Goal: Task Accomplishment & Management: Manage account settings

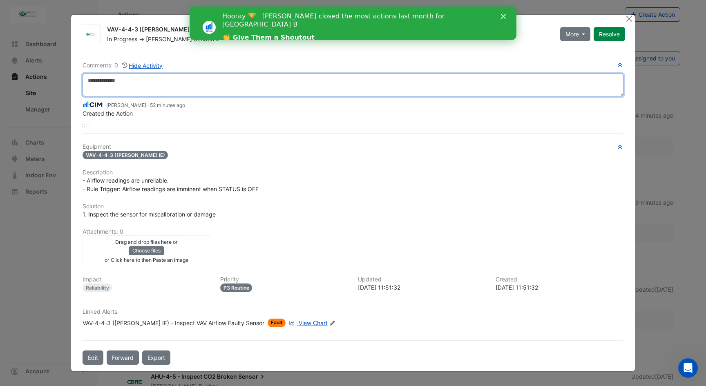
click at [161, 86] on textarea at bounding box center [353, 85] width 541 height 23
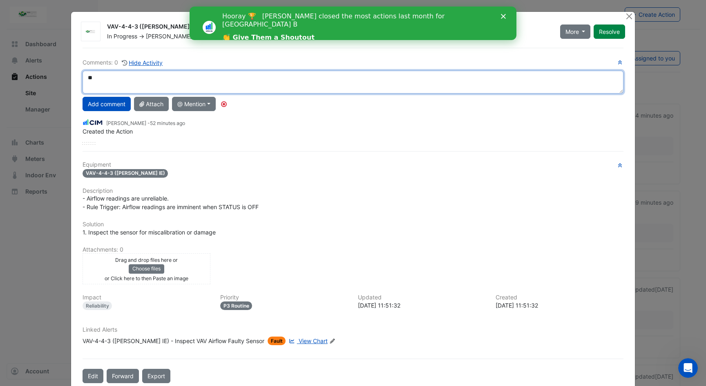
type textarea "*"
click at [213, 81] on textarea "**********" at bounding box center [353, 82] width 541 height 23
type textarea "**********"
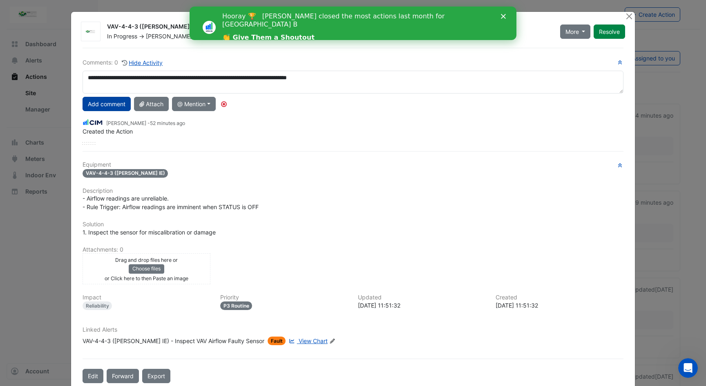
click at [111, 107] on button "Add comment" at bounding box center [107, 104] width 48 height 14
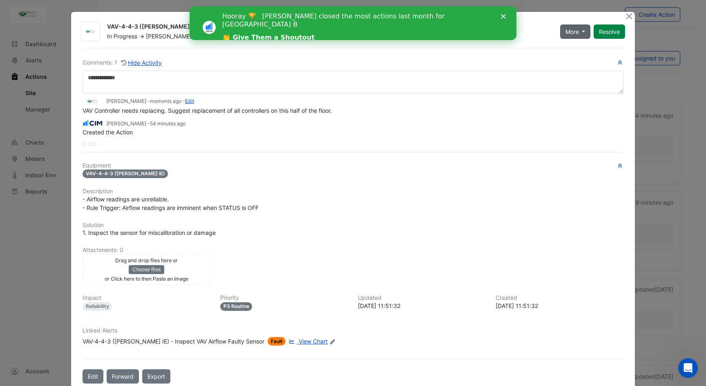
click at [581, 31] on button "More" at bounding box center [575, 32] width 31 height 14
click at [504, 16] on icon "Close" at bounding box center [503, 16] width 5 height 5
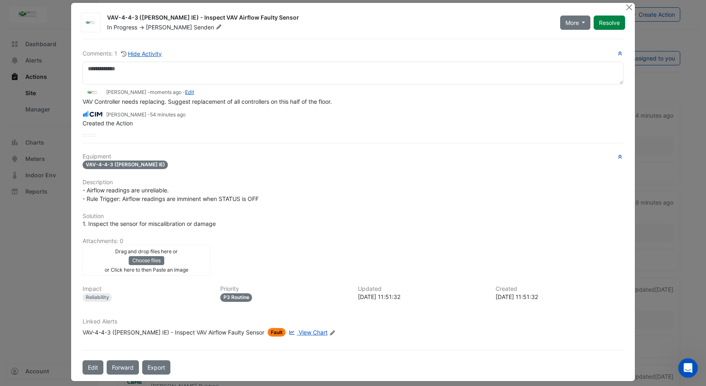
scroll to position [14, 0]
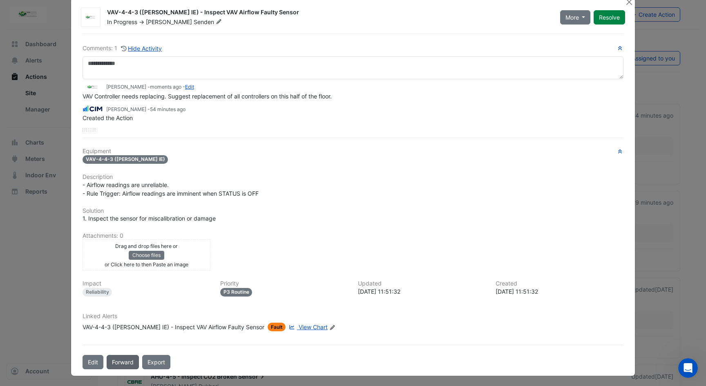
click at [127, 361] on button "Forward" at bounding box center [123, 362] width 32 height 14
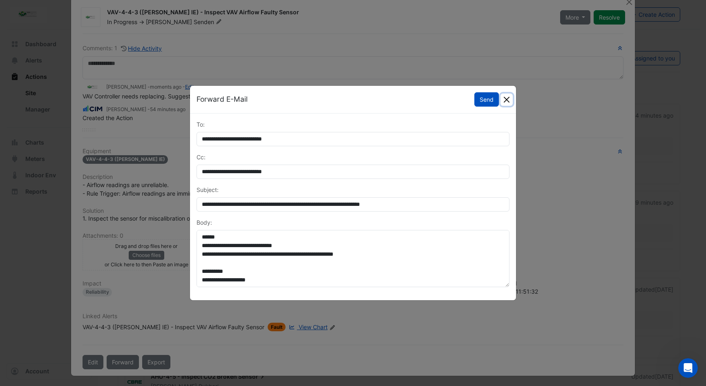
click at [509, 99] on button "Close" at bounding box center [507, 100] width 12 height 12
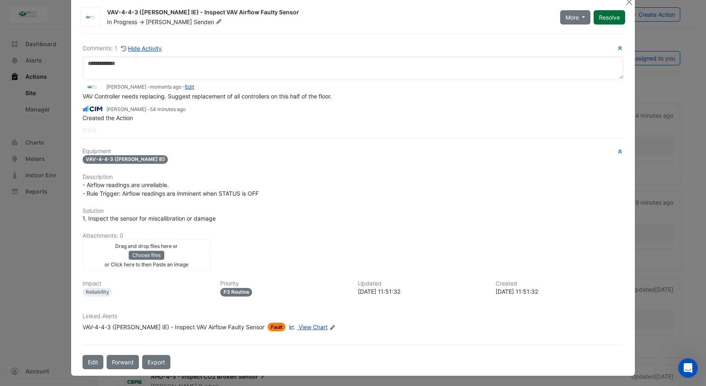
click at [606, 19] on button "Resolve" at bounding box center [609, 17] width 31 height 14
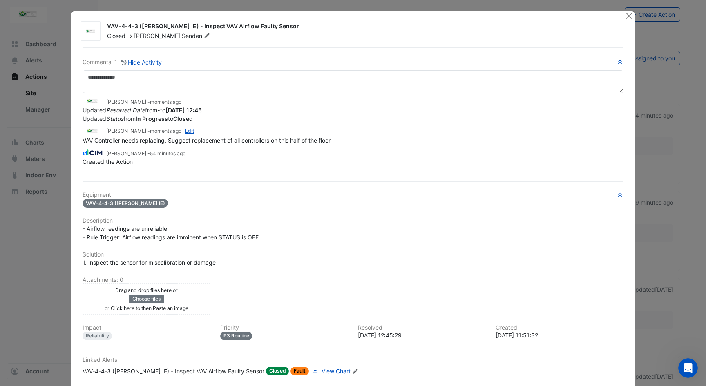
scroll to position [0, 0]
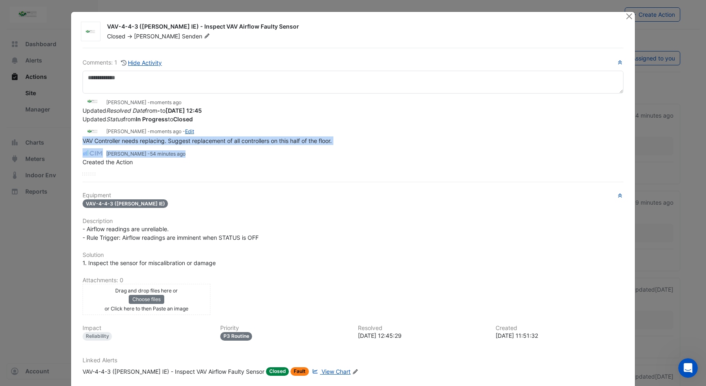
drag, startPoint x: 90, startPoint y: 141, endPoint x: 314, endPoint y: 150, distance: 224.6
click at [327, 147] on div "[PERSON_NAME] - moments ago Updated Resolved Date from - to [DATE] 12:45 Update…" at bounding box center [353, 130] width 541 height 73
click at [297, 152] on div "[PERSON_NAME] - 54 minutes ago" at bounding box center [353, 152] width 541 height 9
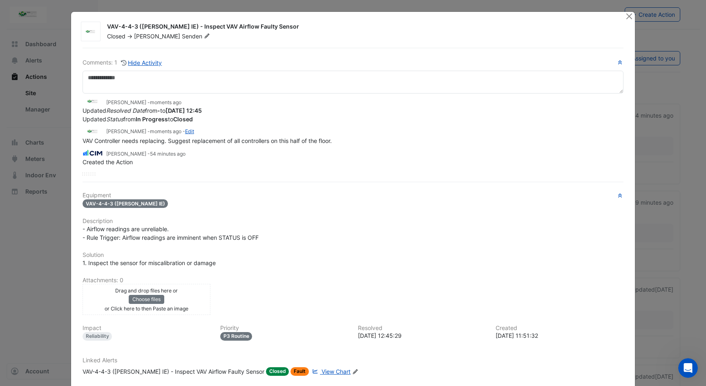
drag, startPoint x: 105, startPoint y: 110, endPoint x: 160, endPoint y: 108, distance: 55.2
click at [160, 108] on span "Updated Resolved Date from - to [DATE] 12:45" at bounding box center [142, 110] width 119 height 7
drag, startPoint x: 78, startPoint y: 110, endPoint x: 208, endPoint y: 120, distance: 130.0
click at [197, 108] on div "Comments: 1 Hide Activity [PERSON_NAME] - moments ago Updated Resolved Date fro…" at bounding box center [353, 231] width 551 height 366
click at [214, 123] on div "[PERSON_NAME] - moments ago Updated Resolved Date from - to [DATE] 12:45 Update…" at bounding box center [353, 130] width 541 height 73
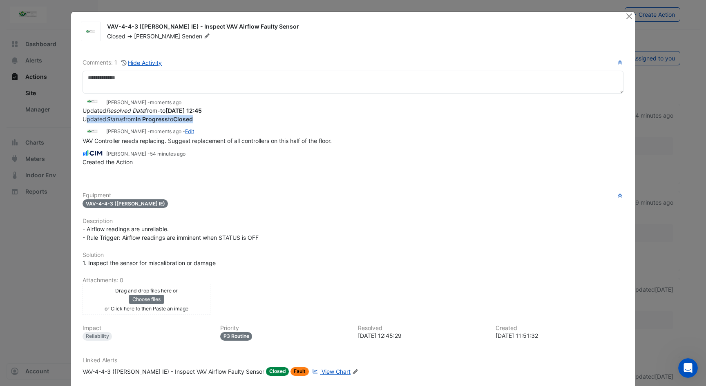
drag, startPoint x: 85, startPoint y: 120, endPoint x: 200, endPoint y: 120, distance: 115.7
click at [200, 119] on div "Updated Status from In Progress to Closed" at bounding box center [353, 119] width 541 height 9
click at [200, 129] on div "[PERSON_NAME] - moments ago - Edit" at bounding box center [353, 131] width 541 height 9
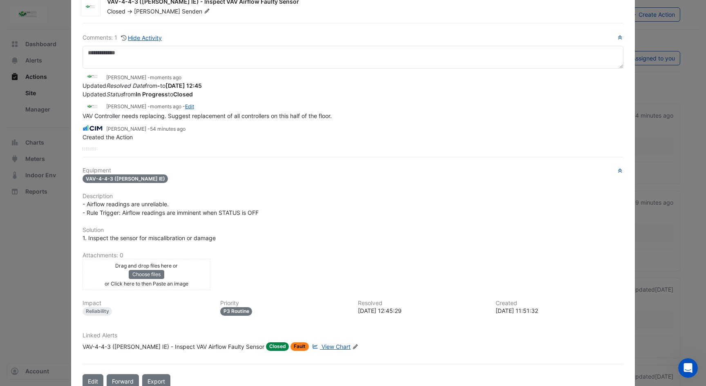
scroll to position [41, 0]
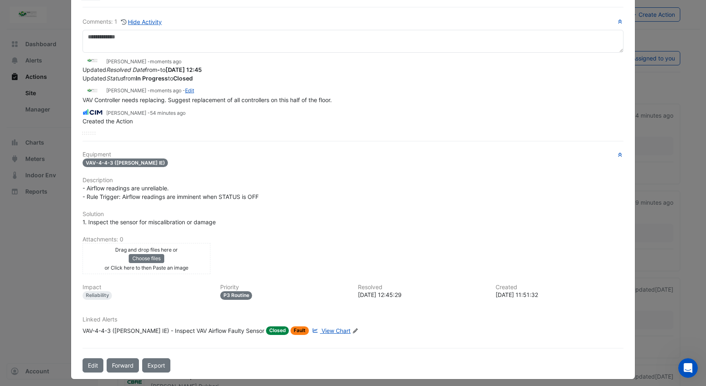
click at [266, 327] on span "Closed" at bounding box center [277, 331] width 23 height 9
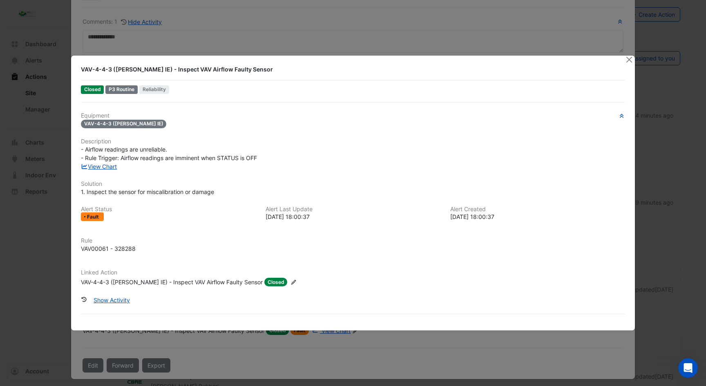
click at [116, 91] on div "P3 Routine" at bounding box center [121, 89] width 32 height 9
click at [89, 91] on span "Closed" at bounding box center [92, 89] width 23 height 9
click at [105, 124] on span "VAV-4-4-3 ([PERSON_NAME] IE)" at bounding box center [124, 124] width 86 height 9
click at [152, 88] on span "Reliability" at bounding box center [154, 89] width 30 height 9
drag, startPoint x: 93, startPoint y: 215, endPoint x: 146, endPoint y: 234, distance: 56.4
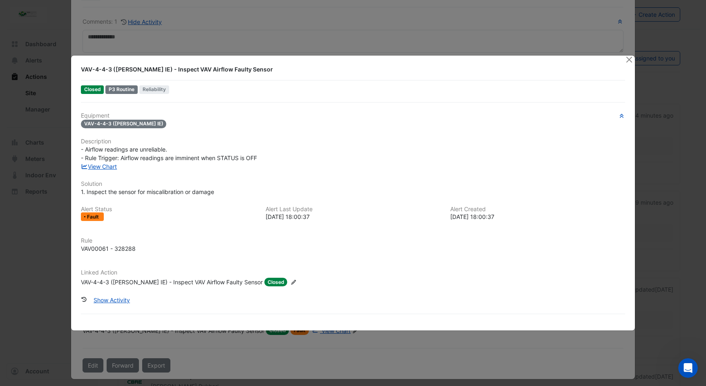
click at [107, 218] on div "Fault" at bounding box center [168, 217] width 175 height 9
click at [264, 282] on span "Closed" at bounding box center [275, 282] width 23 height 9
click at [291, 280] on icon at bounding box center [293, 282] width 5 height 5
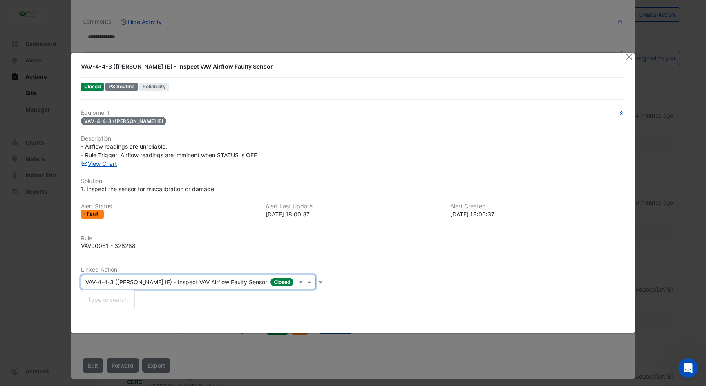
click at [265, 282] on input "text" at bounding box center [190, 282] width 210 height 9
click at [266, 282] on input "text" at bounding box center [190, 282] width 210 height 9
click at [320, 240] on h6 "Rule" at bounding box center [353, 238] width 545 height 7
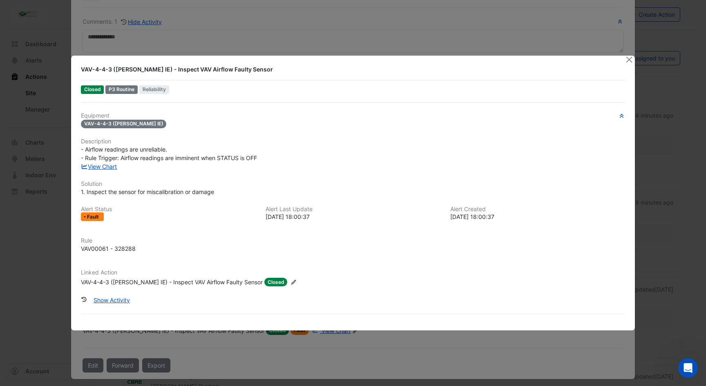
click at [125, 125] on span "VAV-4-4-3 ([PERSON_NAME] IE)" at bounding box center [124, 124] width 86 height 9
click at [629, 62] on button "Close" at bounding box center [629, 60] width 9 height 9
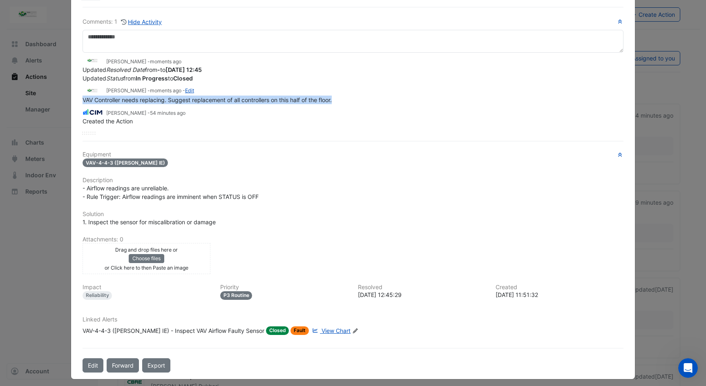
drag, startPoint x: 78, startPoint y: 97, endPoint x: 344, endPoint y: 99, distance: 265.3
click at [344, 99] on div "Comments: 1 Hide Activity [PERSON_NAME] - moments ago Updated Resolved Date fro…" at bounding box center [353, 190] width 551 height 366
click at [370, 123] on div "Created the Action" at bounding box center [353, 121] width 541 height 9
click at [185, 90] on link "Edit" at bounding box center [189, 90] width 9 height 6
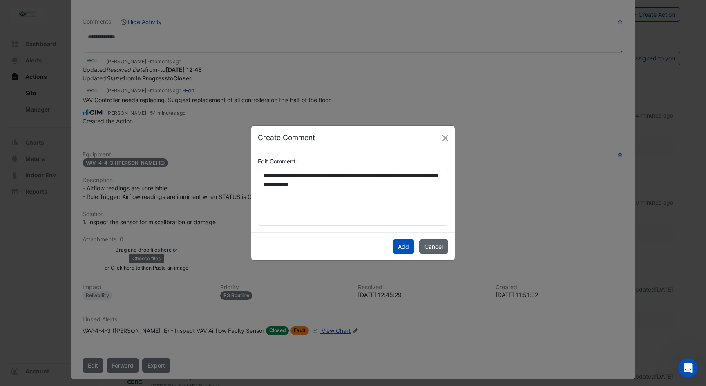
click at [437, 246] on button "Cancel" at bounding box center [433, 247] width 29 height 14
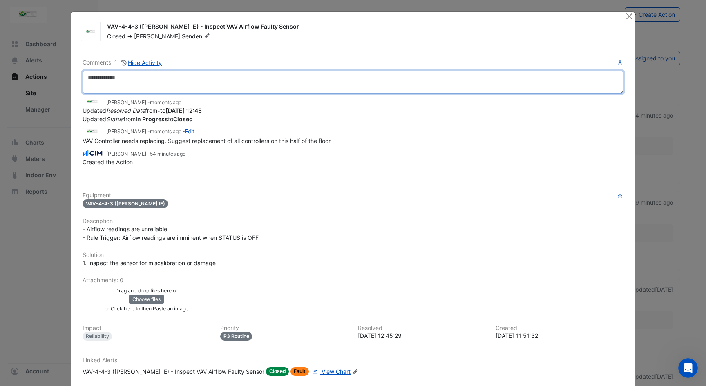
click at [169, 80] on textarea at bounding box center [353, 82] width 541 height 23
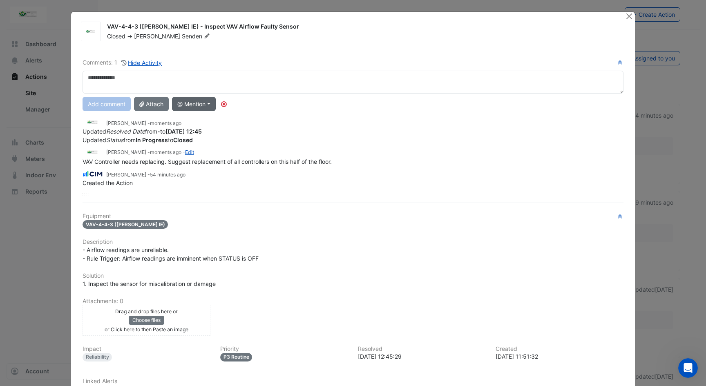
click at [207, 105] on button "@ Mention" at bounding box center [194, 104] width 44 height 14
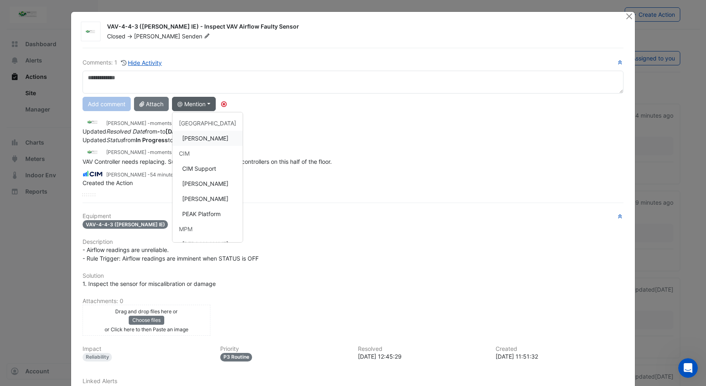
click at [209, 135] on button "[PERSON_NAME]" at bounding box center [208, 138] width 70 height 15
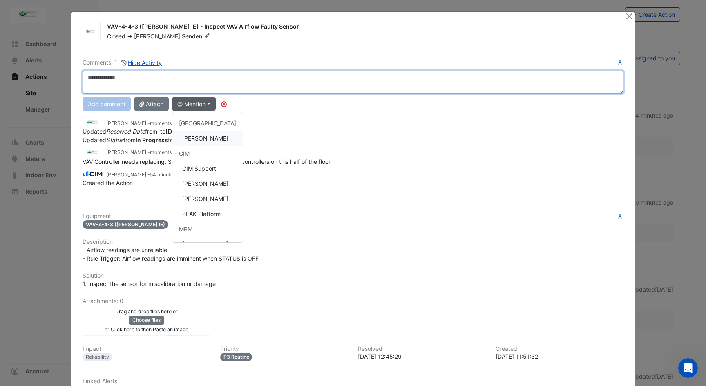
type textarea "**********"
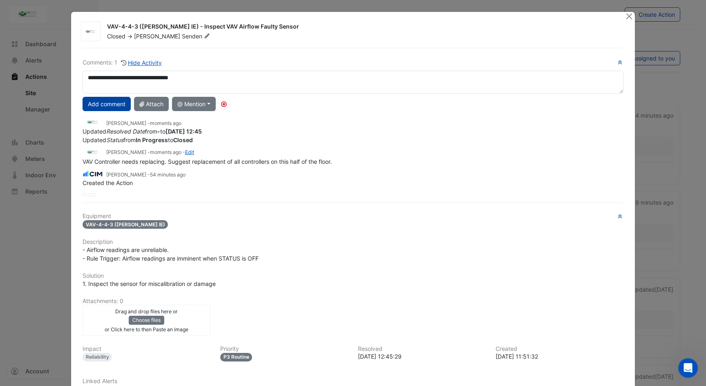
click at [94, 103] on button "Add comment" at bounding box center [107, 104] width 48 height 14
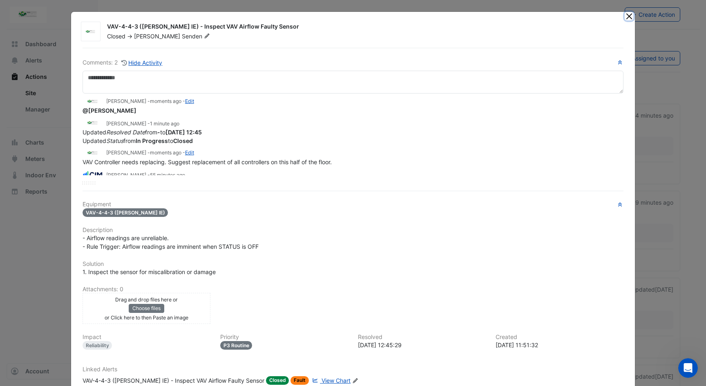
drag, startPoint x: 627, startPoint y: 17, endPoint x: 567, endPoint y: 23, distance: 60.8
click at [627, 17] on button "Close" at bounding box center [629, 16] width 9 height 9
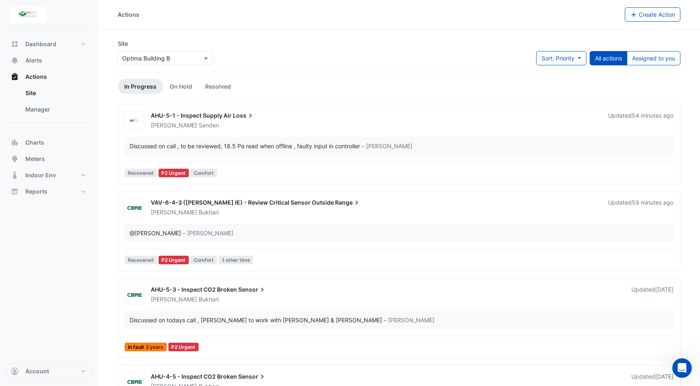
click at [299, 202] on span "VAV-6-4-3 ([PERSON_NAME] IE) - Review Critical Sensor Outside" at bounding box center [242, 202] width 183 height 7
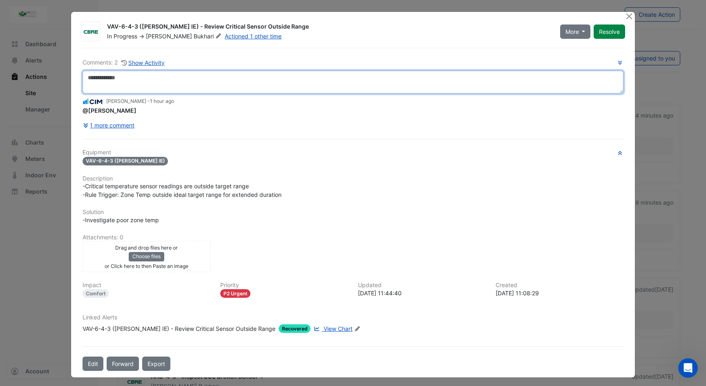
click at [182, 79] on textarea at bounding box center [353, 82] width 541 height 23
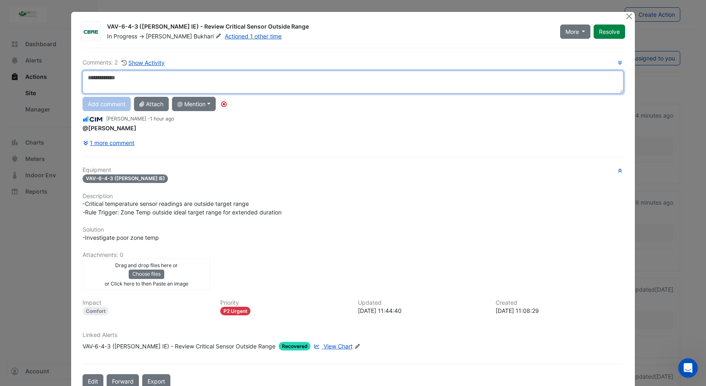
click at [182, 79] on textarea at bounding box center [353, 82] width 541 height 23
type textarea "**********"
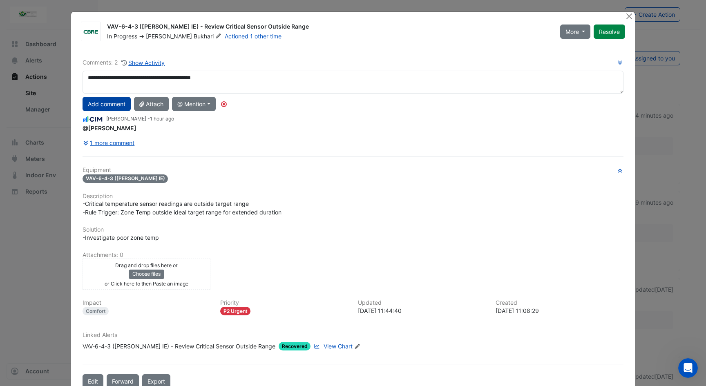
click at [105, 105] on button "Add comment" at bounding box center [107, 104] width 48 height 14
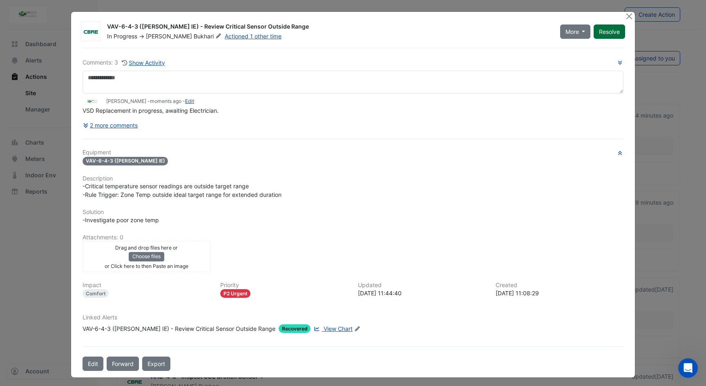
click at [605, 29] on button "Resolve" at bounding box center [609, 32] width 31 height 14
click at [625, 14] on button "Close" at bounding box center [629, 16] width 9 height 9
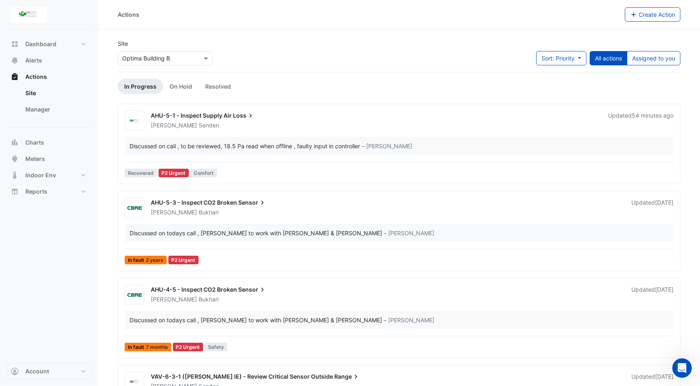
click at [213, 204] on span "AHU-5-3 - Inspect CO2 Broken" at bounding box center [194, 202] width 86 height 7
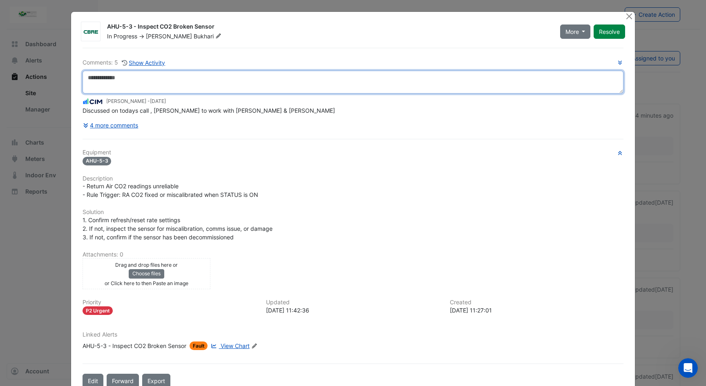
click at [291, 85] on textarea at bounding box center [353, 82] width 541 height 23
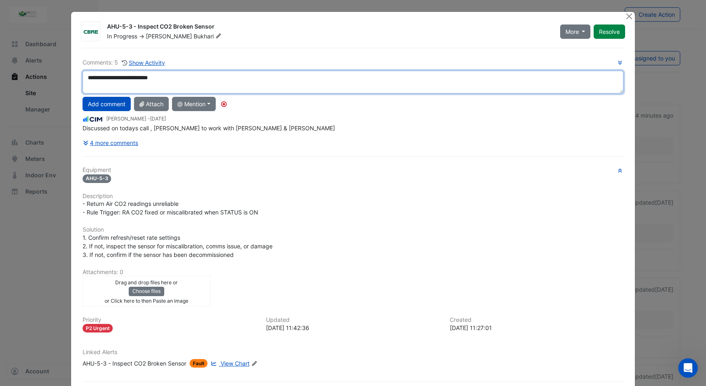
click at [184, 78] on textarea "**********" at bounding box center [353, 82] width 541 height 23
type textarea "**********"
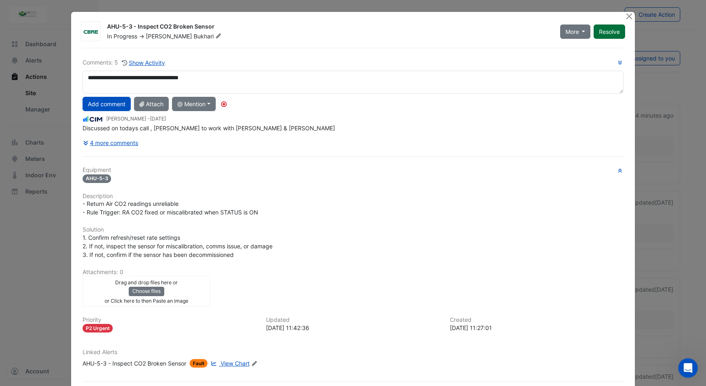
click at [609, 32] on button "Resolve" at bounding box center [609, 32] width 31 height 14
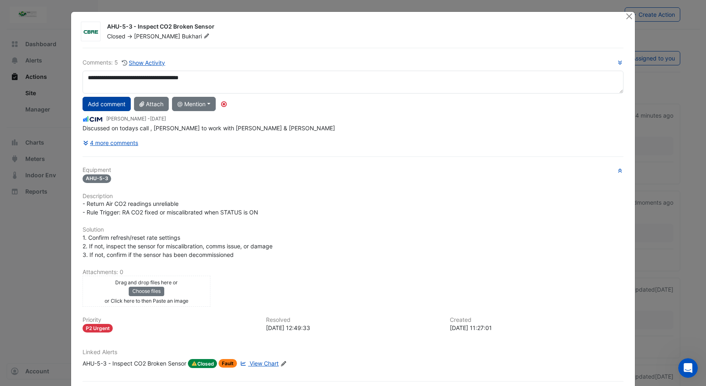
click at [112, 106] on button "Add comment" at bounding box center [107, 104] width 48 height 14
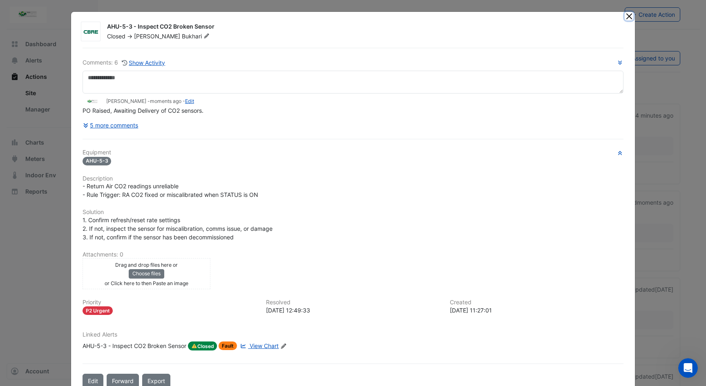
click at [627, 16] on button "Close" at bounding box center [629, 16] width 9 height 9
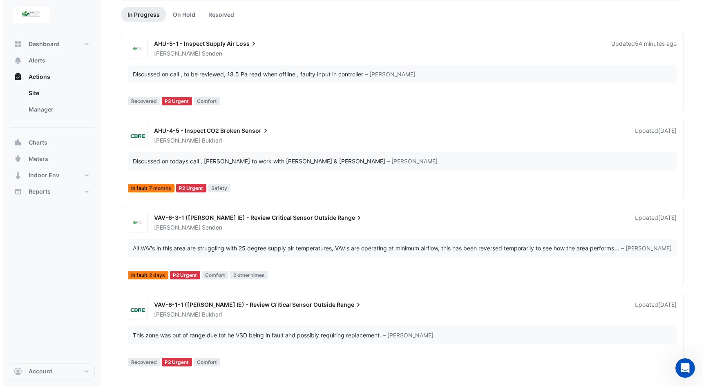
scroll to position [82, 0]
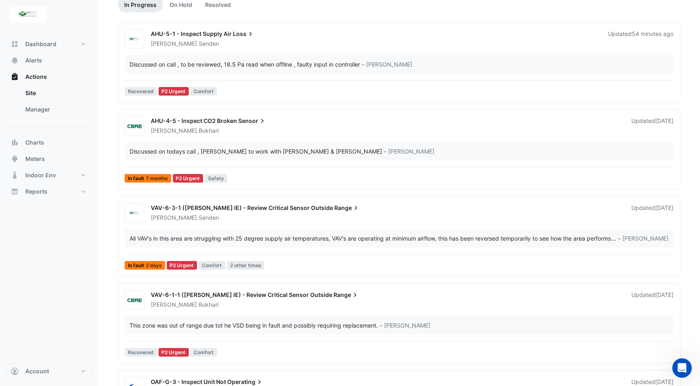
click at [237, 118] on span "AHU-4-5 - Inspect CO2 Broken" at bounding box center [194, 120] width 86 height 7
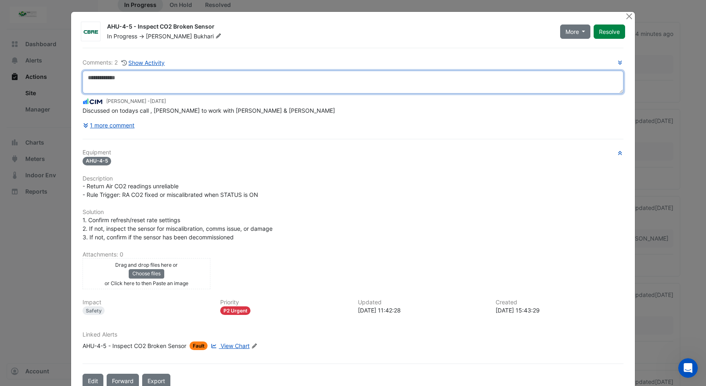
click at [221, 80] on textarea at bounding box center [353, 82] width 541 height 23
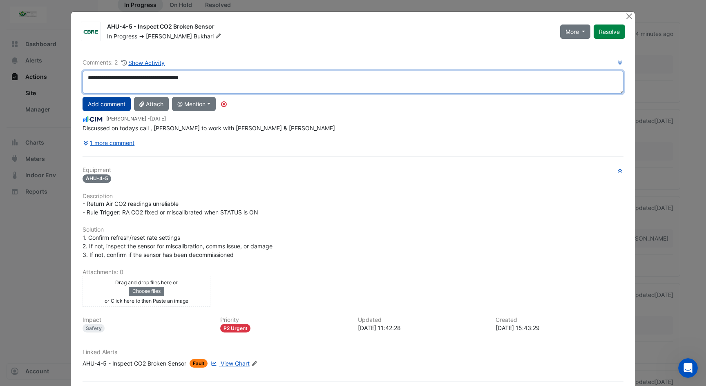
type textarea "**********"
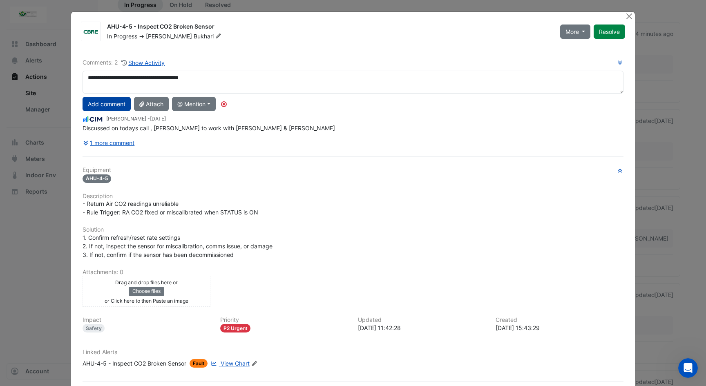
click at [122, 104] on button "Add comment" at bounding box center [107, 104] width 48 height 14
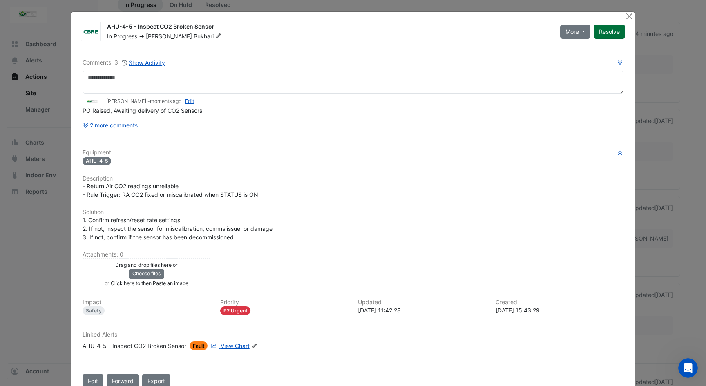
click at [610, 34] on button "Resolve" at bounding box center [609, 32] width 31 height 14
click at [628, 14] on button "Close" at bounding box center [629, 16] width 9 height 9
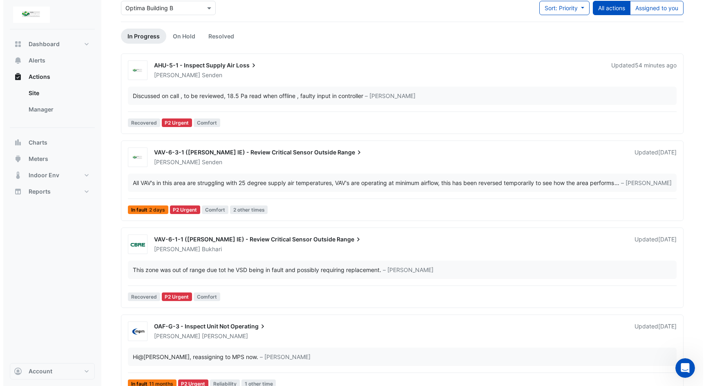
scroll to position [41, 0]
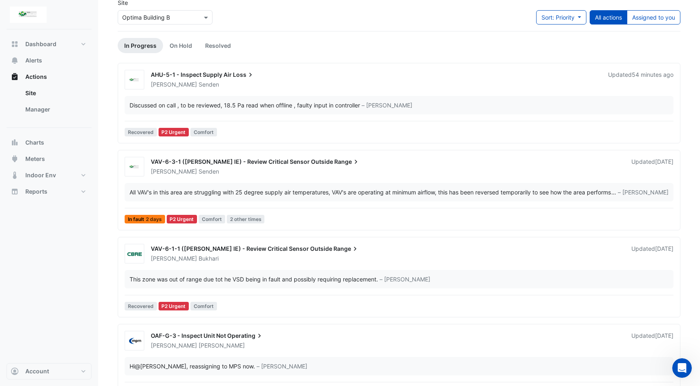
click at [294, 161] on span "VAV-6-3-1 ([PERSON_NAME] IE) - Review Critical Sensor Outside" at bounding box center [242, 161] width 182 height 7
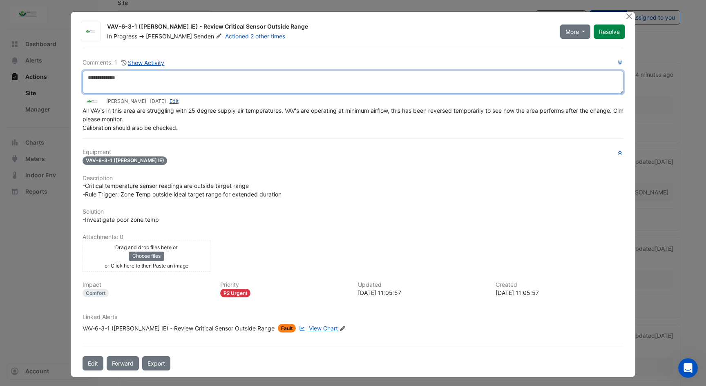
click at [209, 85] on textarea at bounding box center [353, 82] width 541 height 23
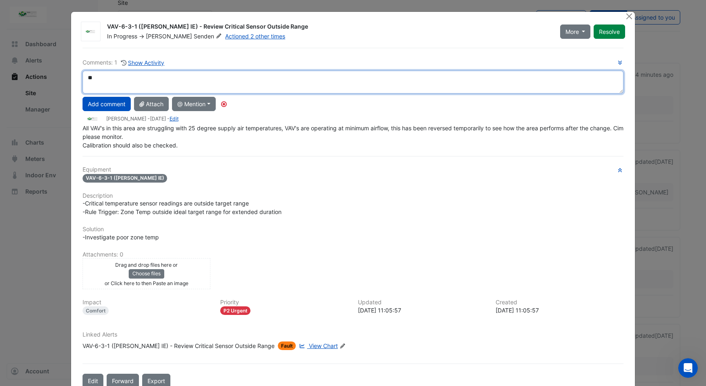
type textarea "*"
click at [174, 78] on textarea "**********" at bounding box center [353, 82] width 541 height 23
click at [258, 76] on textarea "**********" at bounding box center [353, 82] width 541 height 23
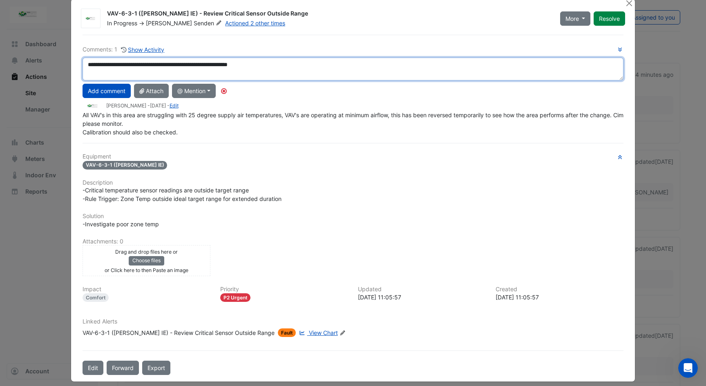
scroll to position [19, 0]
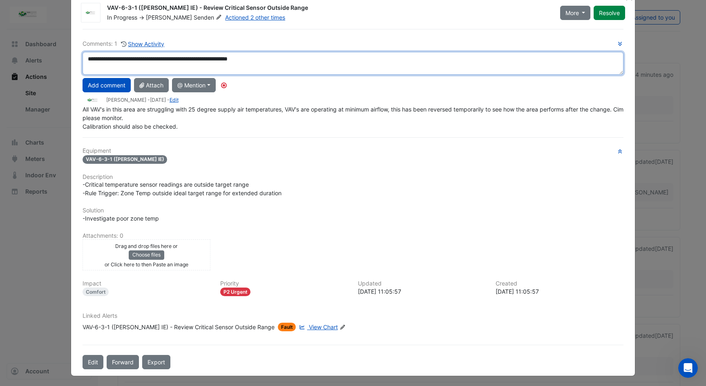
type textarea "**********"
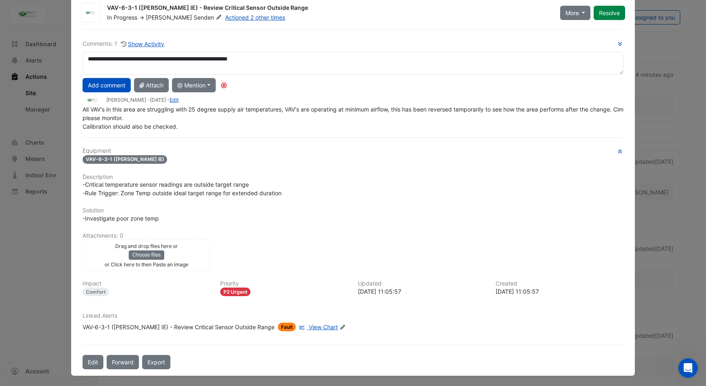
click at [309, 327] on span "View Chart" at bounding box center [323, 327] width 29 height 7
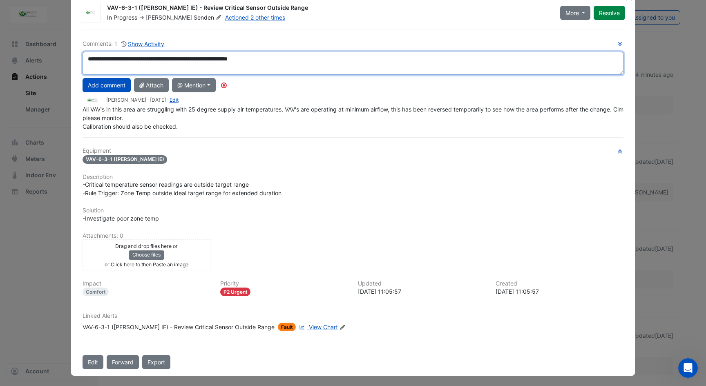
click at [336, 61] on textarea "**********" at bounding box center [353, 63] width 541 height 23
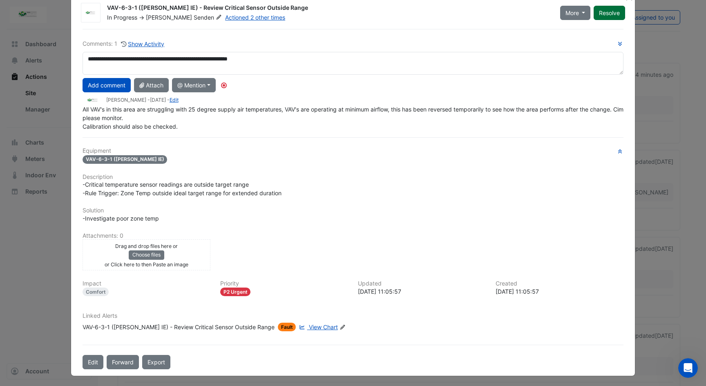
click at [602, 10] on button "Resolve" at bounding box center [609, 13] width 31 height 14
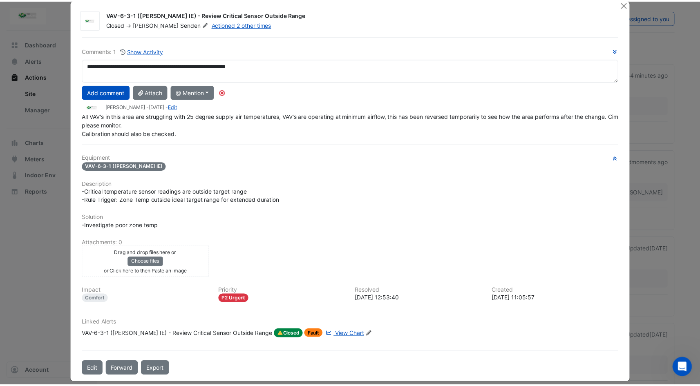
scroll to position [0, 0]
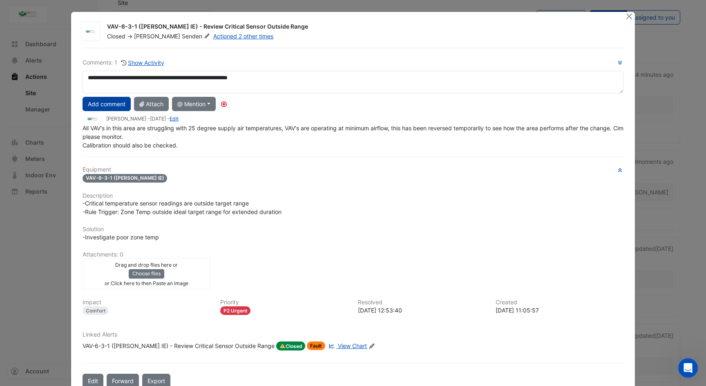
click at [99, 107] on button "Add comment" at bounding box center [107, 104] width 48 height 14
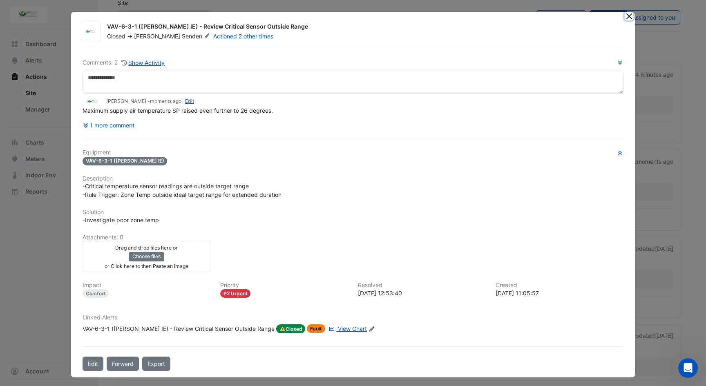
click at [626, 15] on button "Close" at bounding box center [629, 16] width 9 height 9
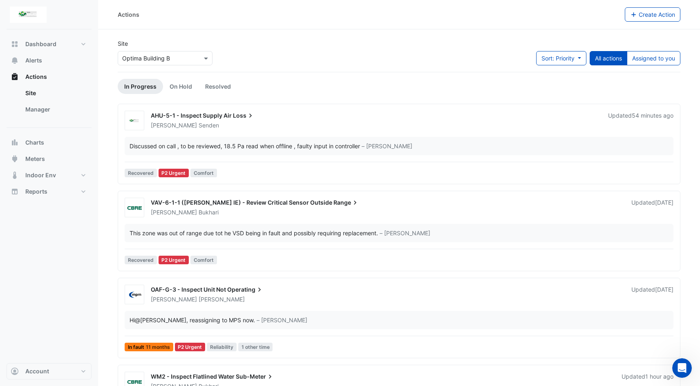
click at [224, 204] on span "VAV-6-1-1 ([PERSON_NAME] IE) - Review Critical Sensor Outside" at bounding box center [242, 202] width 182 height 7
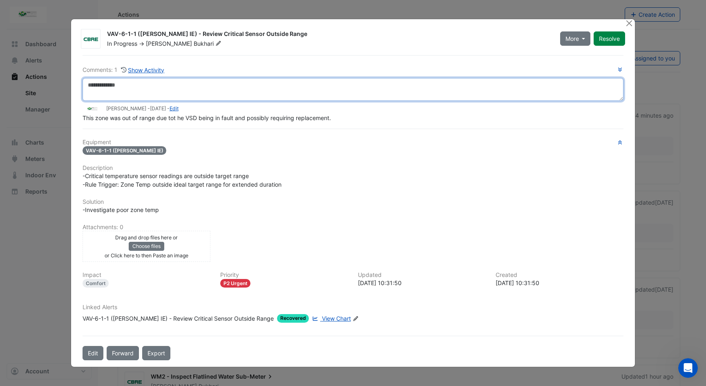
click at [188, 91] on textarea at bounding box center [353, 89] width 541 height 23
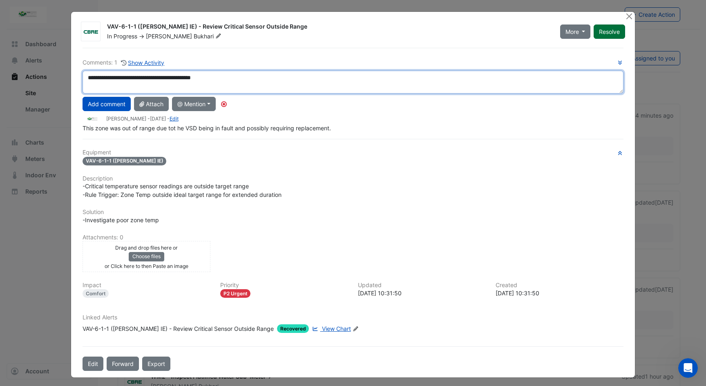
type textarea "**********"
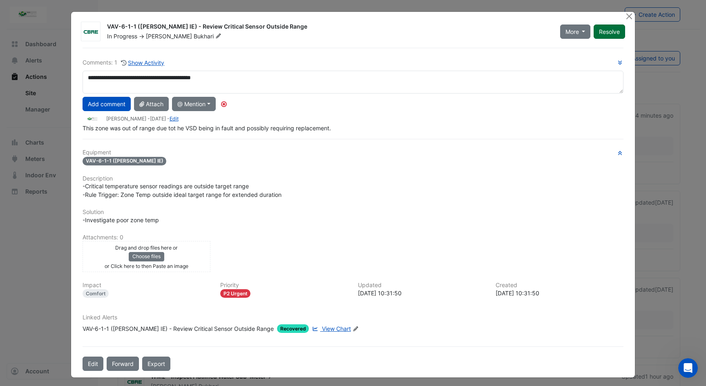
click at [611, 29] on button "Resolve" at bounding box center [609, 32] width 31 height 14
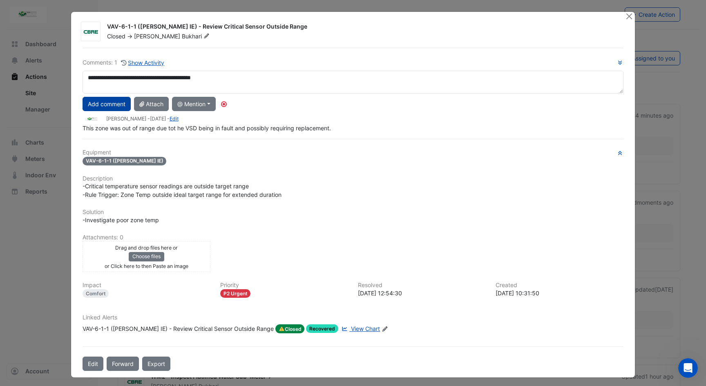
click at [119, 105] on button "Add comment" at bounding box center [107, 104] width 48 height 14
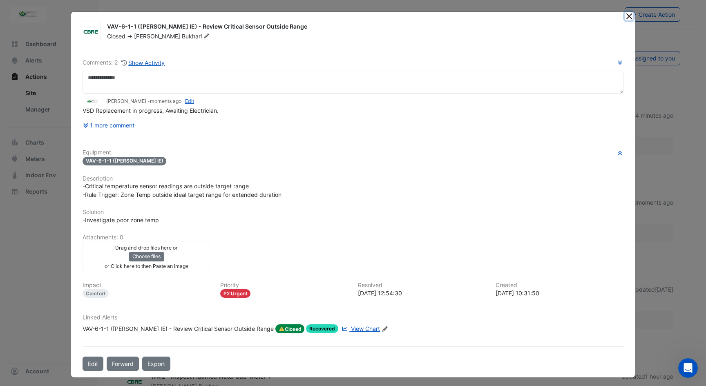
click at [627, 18] on button "Close" at bounding box center [629, 16] width 9 height 9
